Goal: Communication & Community: Answer question/provide support

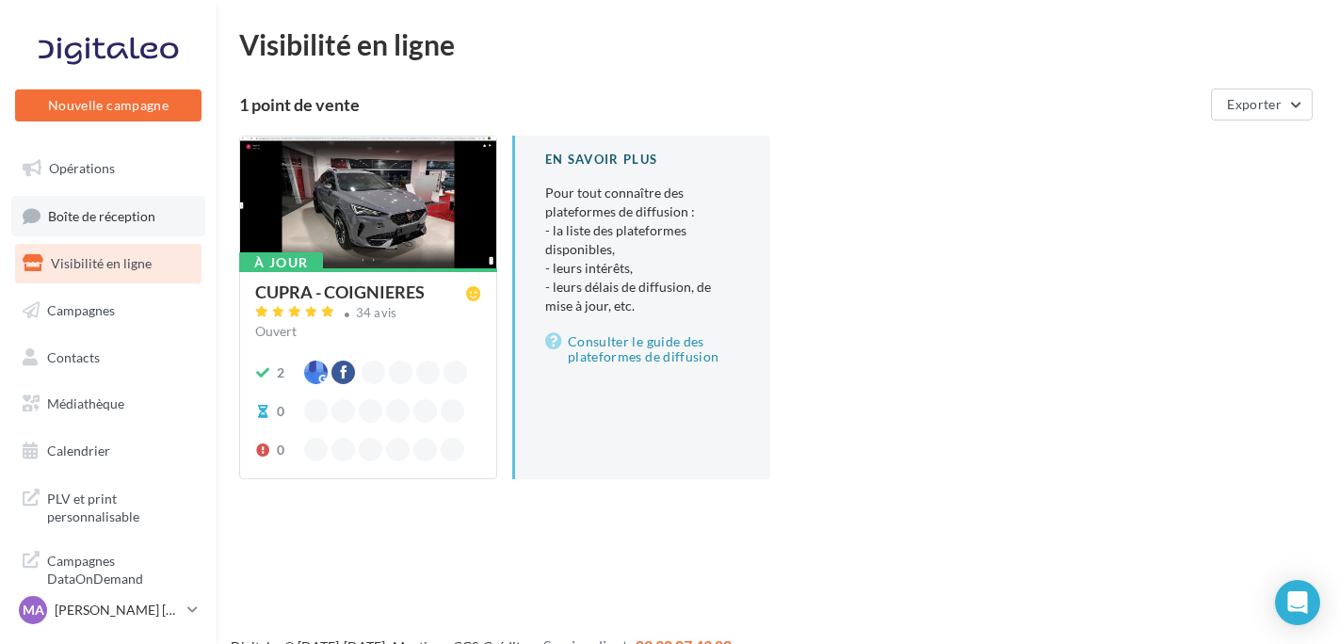
click at [143, 219] on span "Boîte de réception" at bounding box center [101, 215] width 107 height 16
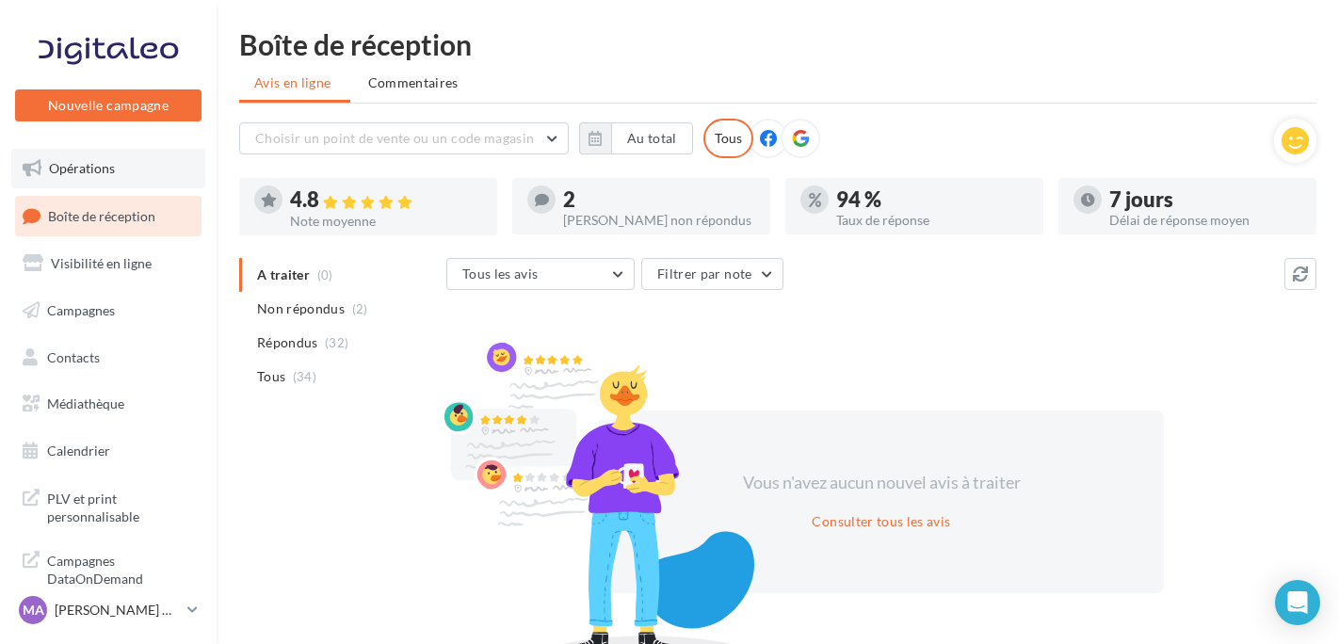
click at [89, 166] on span "Opérations" at bounding box center [82, 168] width 66 height 16
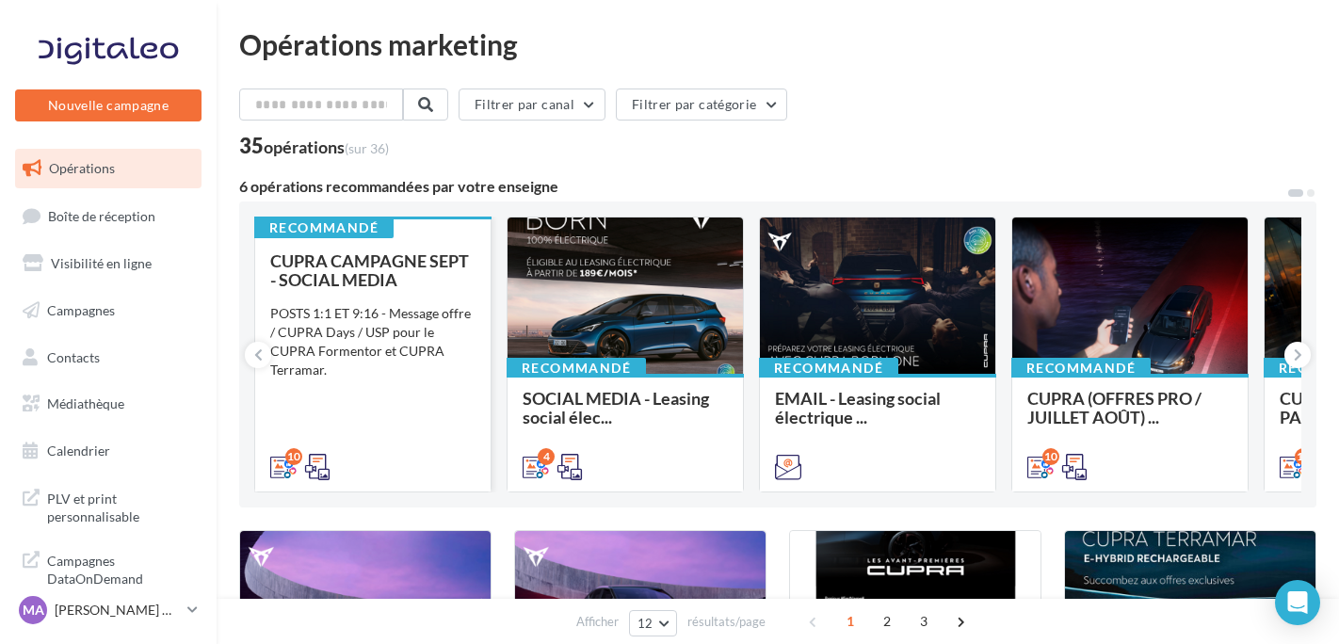
click at [446, 279] on div "CUPRA CAMPAGNE SEPT - SOCIAL MEDIA" at bounding box center [372, 270] width 205 height 38
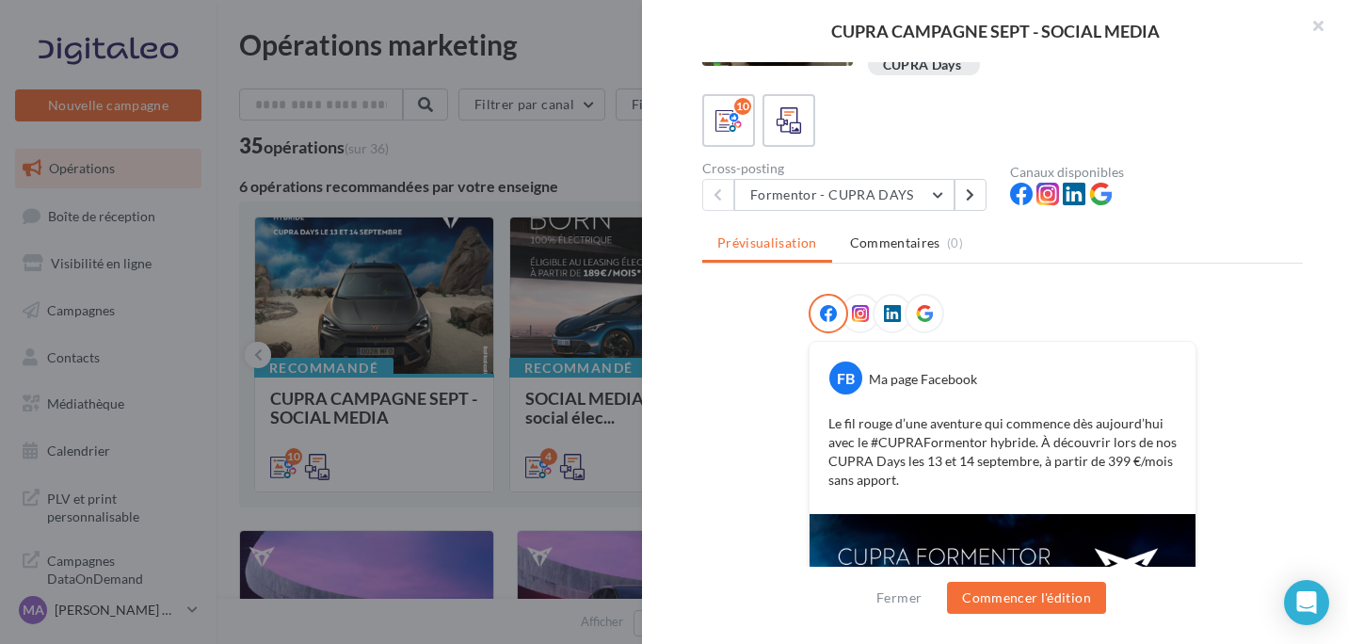
click at [856, 314] on icon at bounding box center [860, 313] width 17 height 17
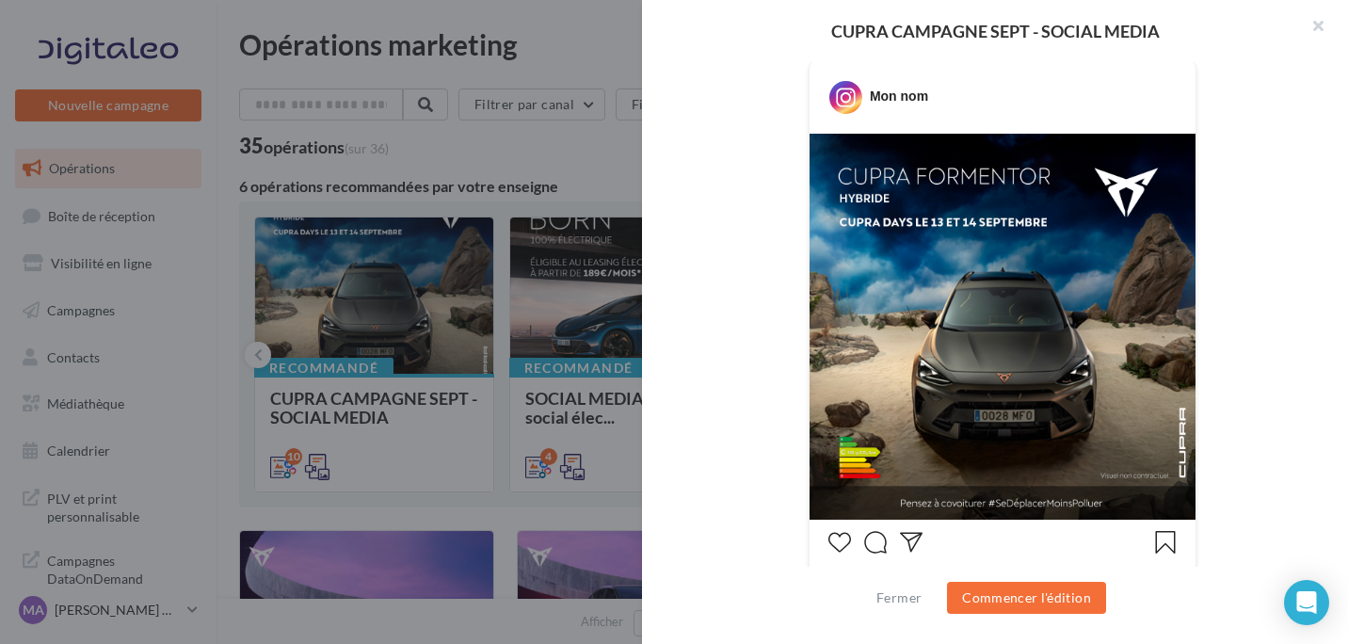
scroll to position [282, 0]
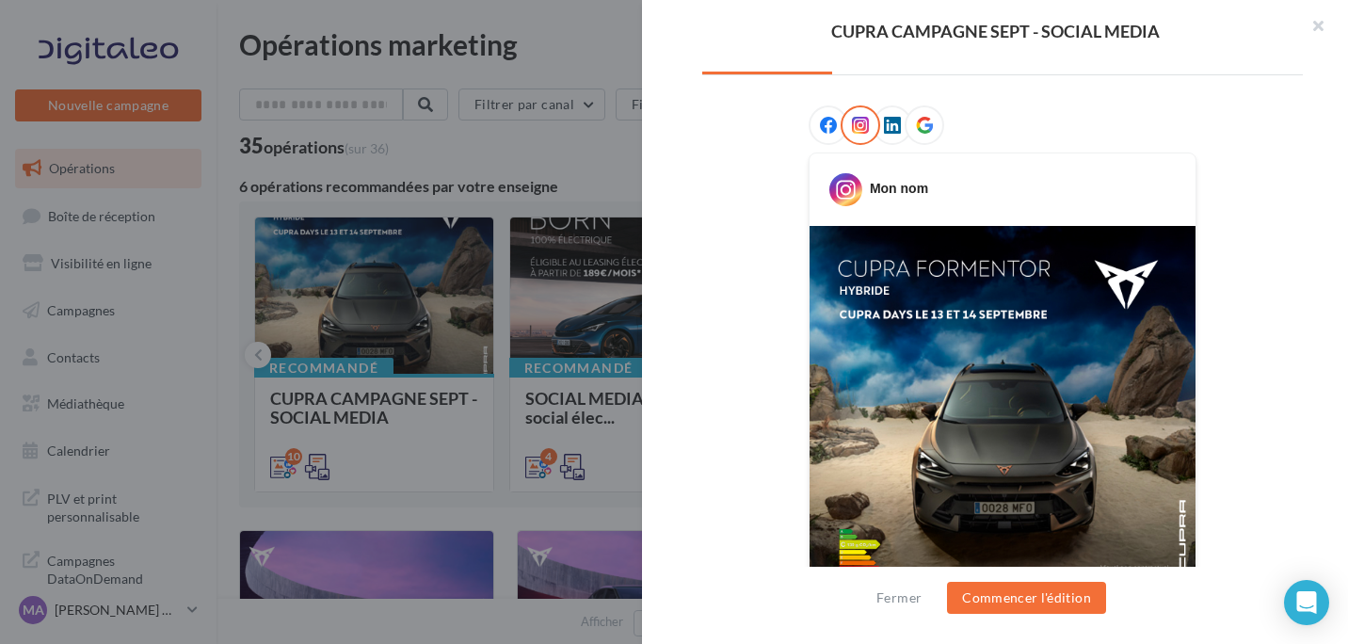
click at [891, 136] on div at bounding box center [893, 125] width 40 height 40
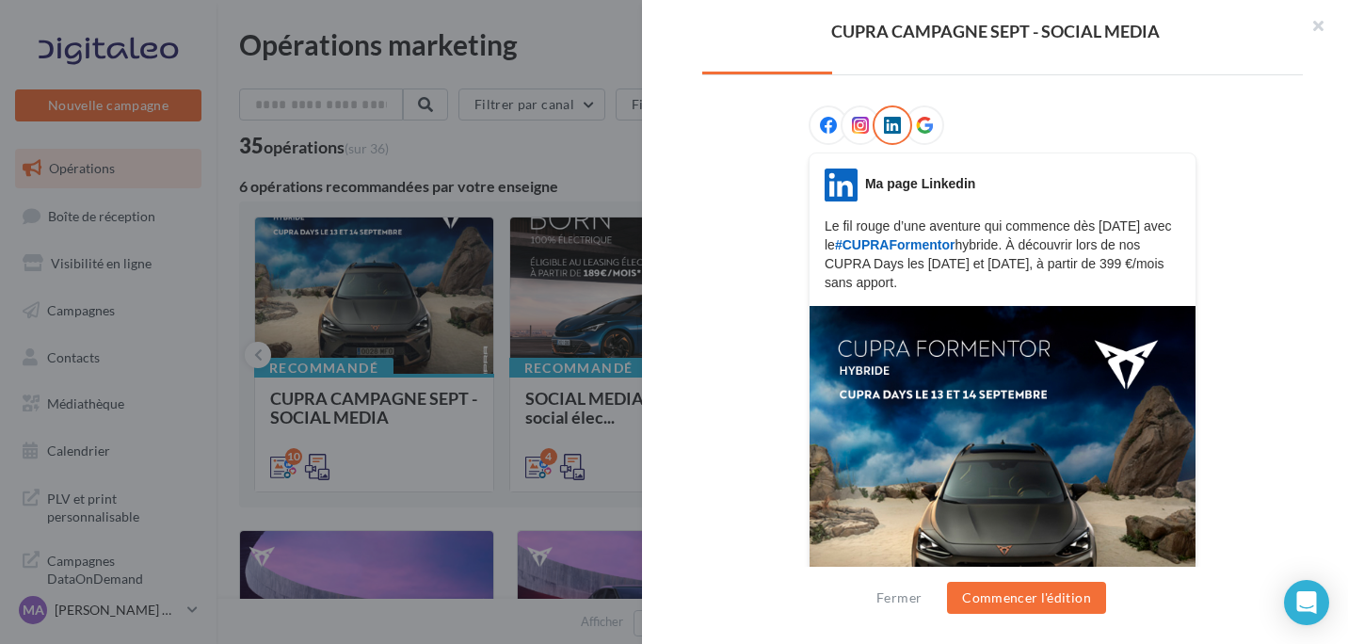
click at [917, 123] on icon at bounding box center [924, 125] width 17 height 17
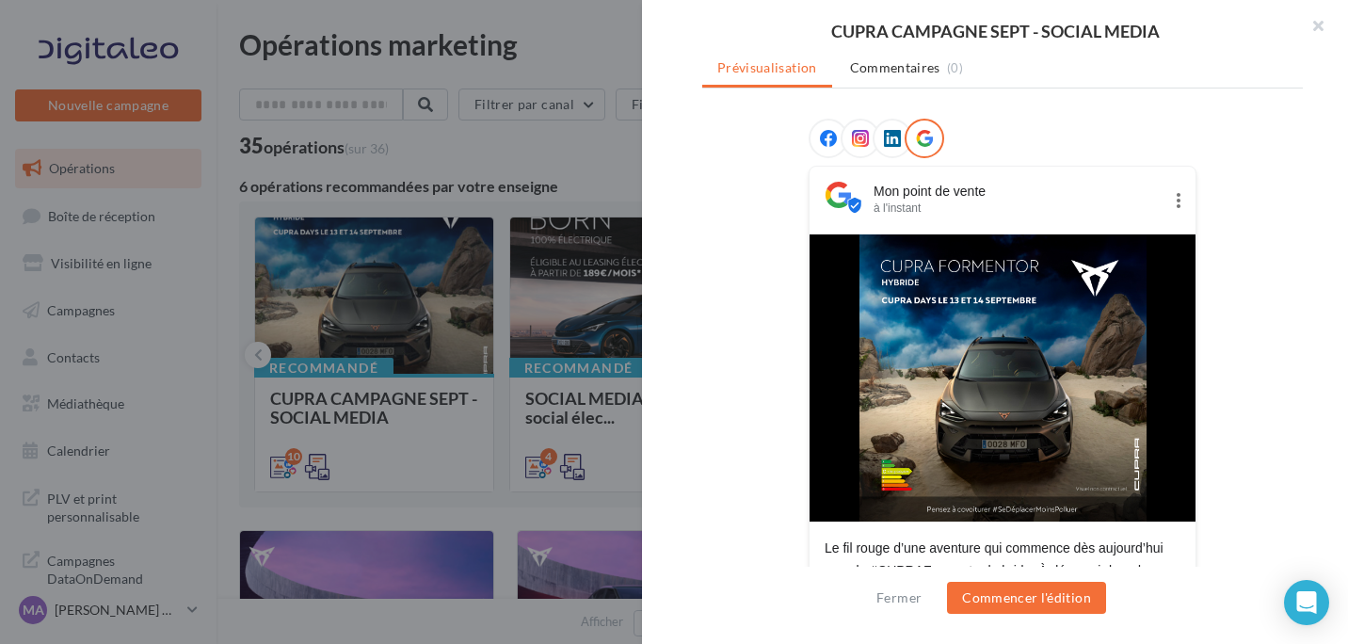
scroll to position [206, 0]
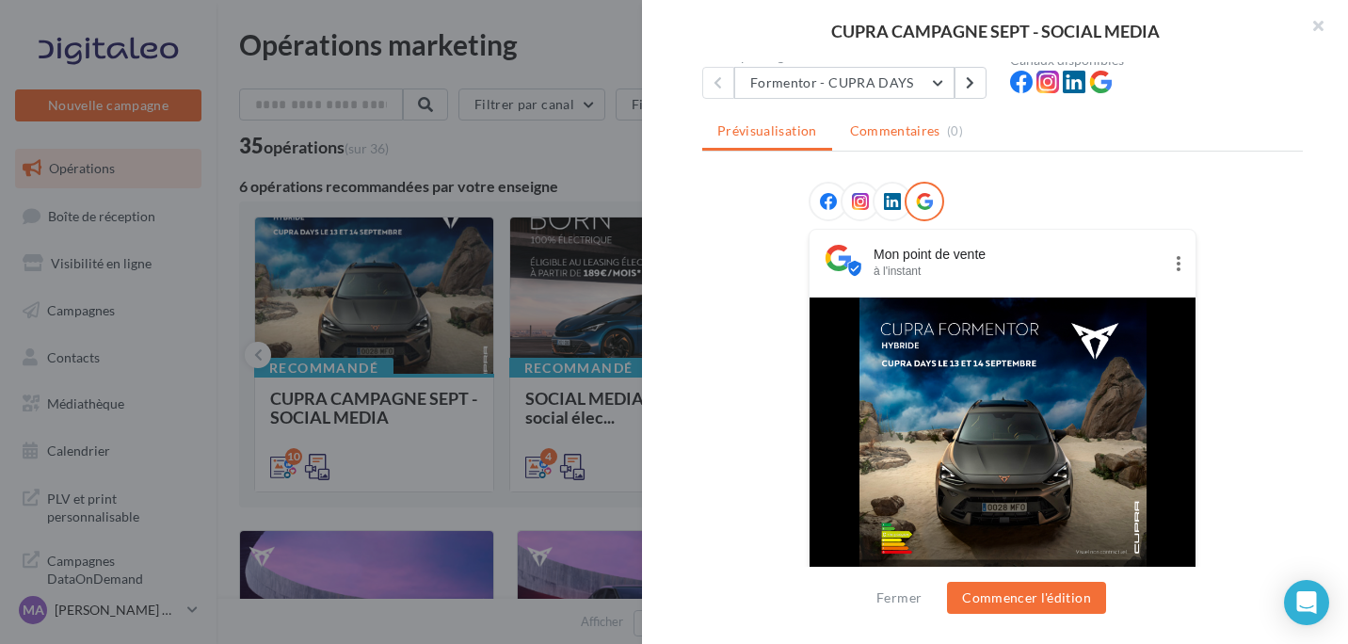
click at [906, 127] on span "Commentaires" at bounding box center [895, 130] width 90 height 19
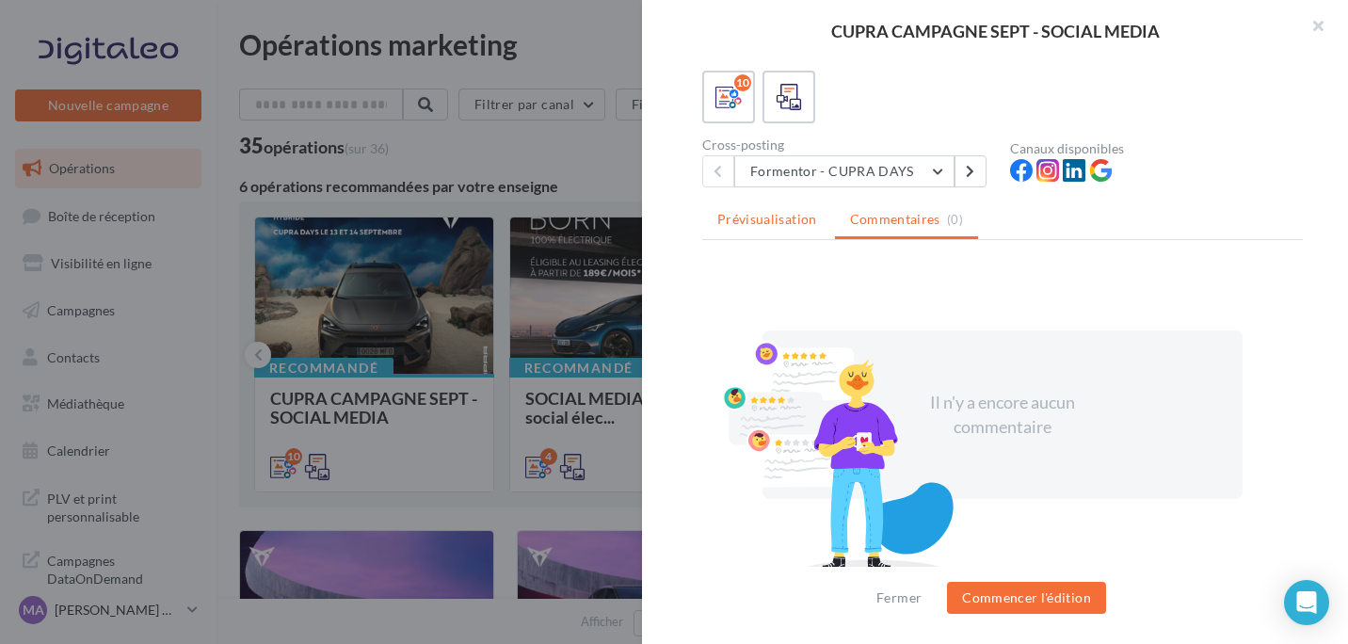
click at [795, 213] on span "Prévisualisation" at bounding box center [767, 219] width 100 height 16
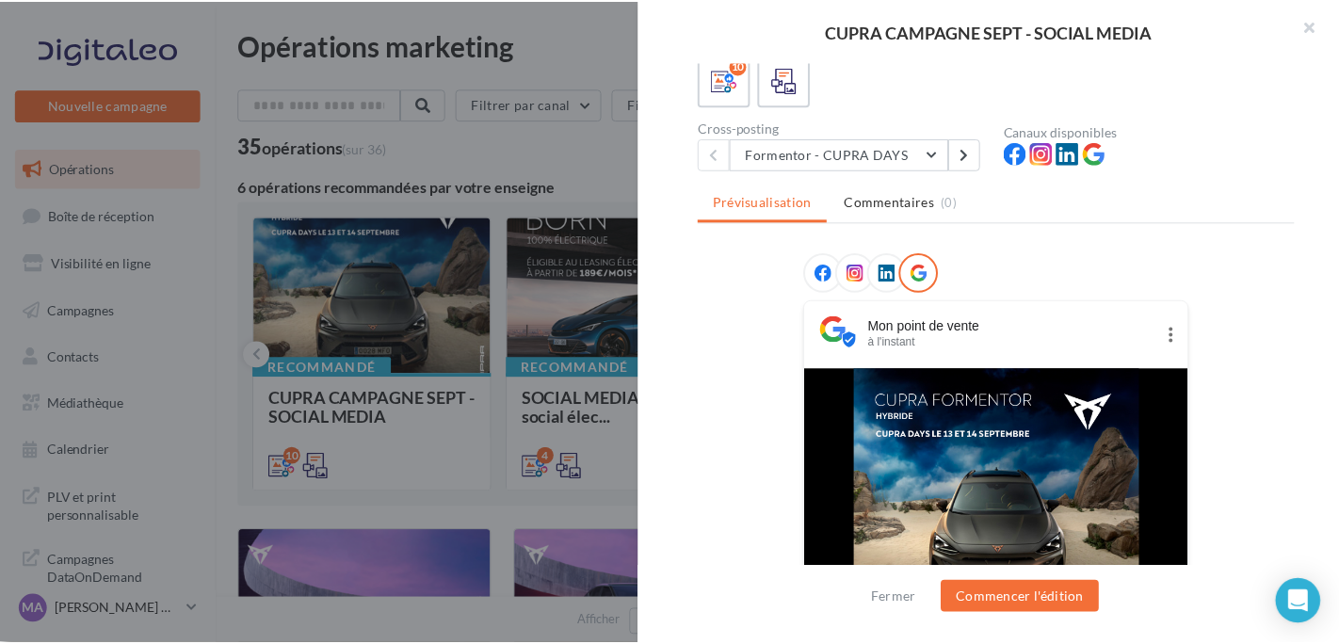
scroll to position [112, 0]
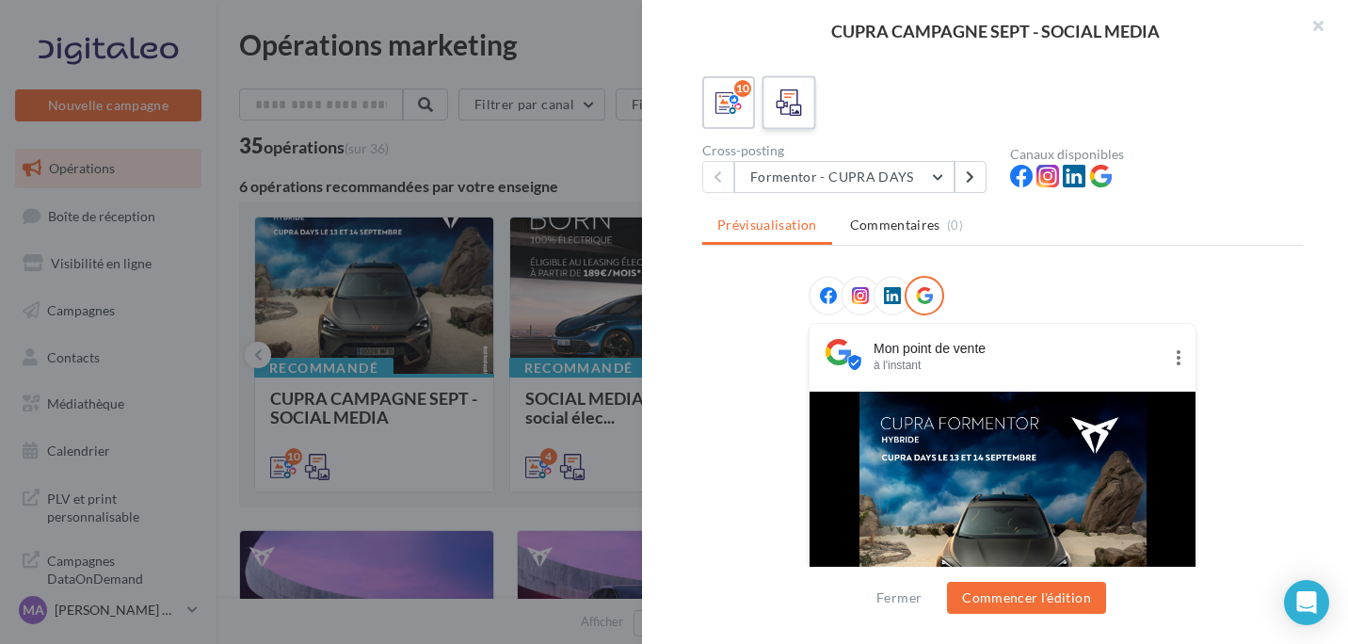
click at [763, 119] on label at bounding box center [789, 102] width 54 height 54
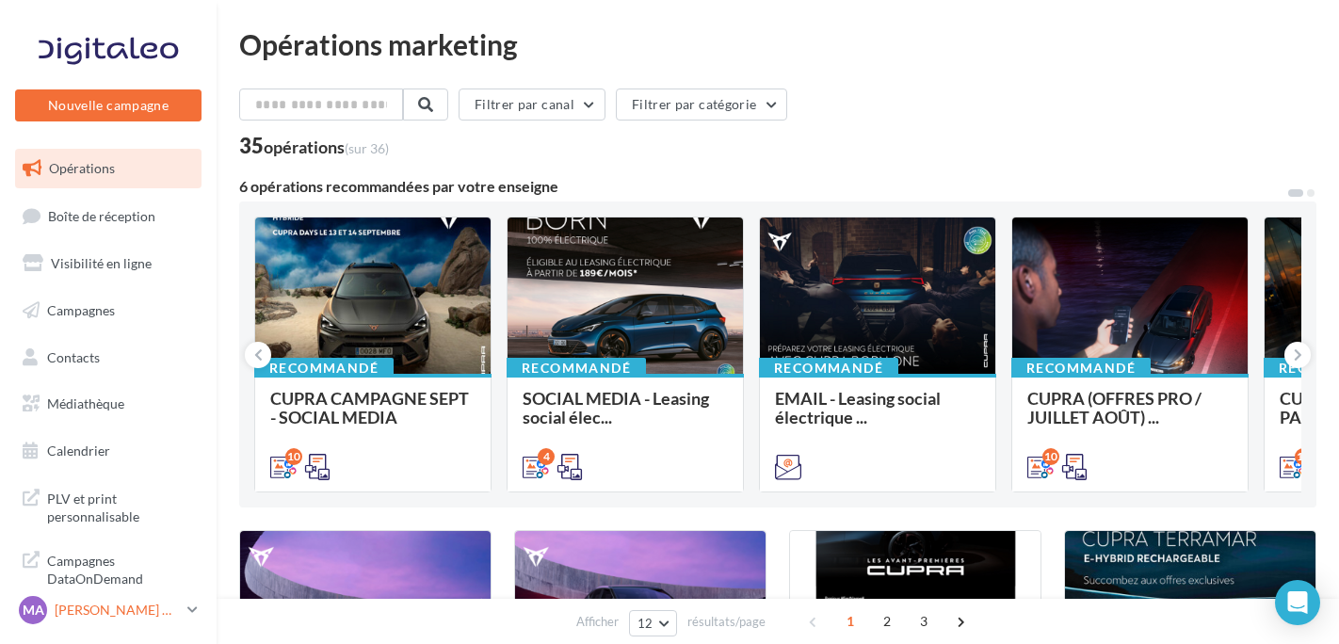
click at [72, 593] on link "MA [PERSON_NAME] CANALES cupra_coignieres" at bounding box center [108, 610] width 186 height 36
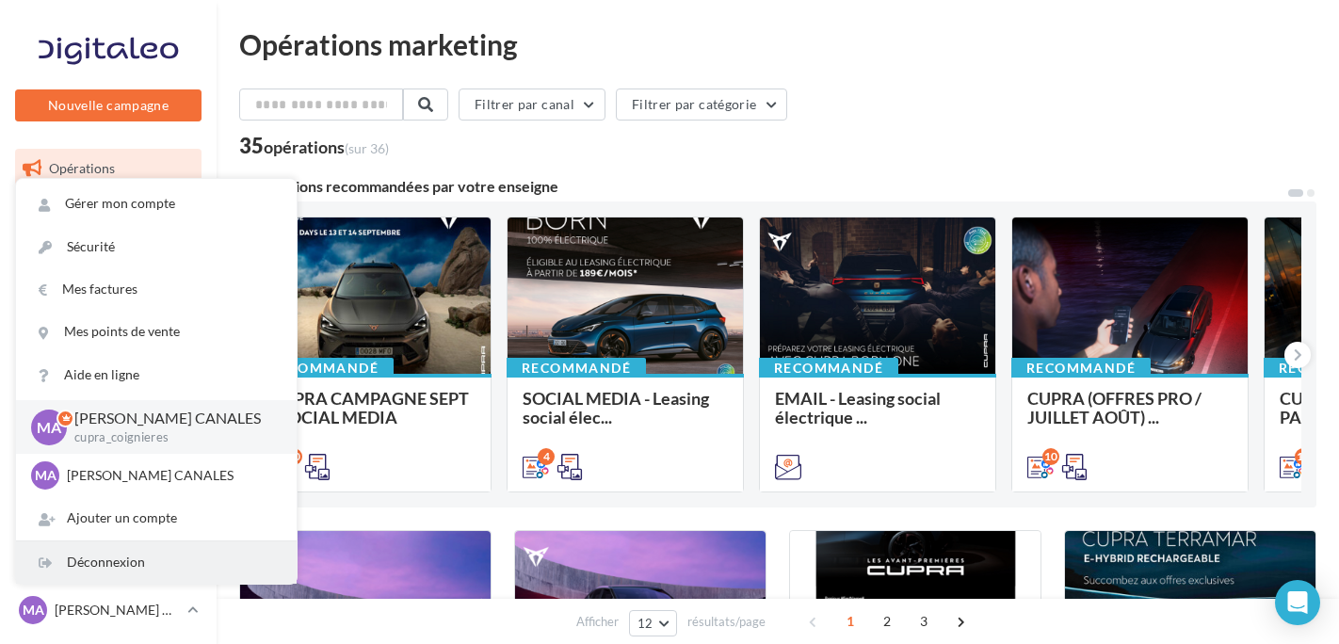
click at [88, 564] on div "Déconnexion" at bounding box center [156, 562] width 281 height 42
